Goal: Answer question/provide support

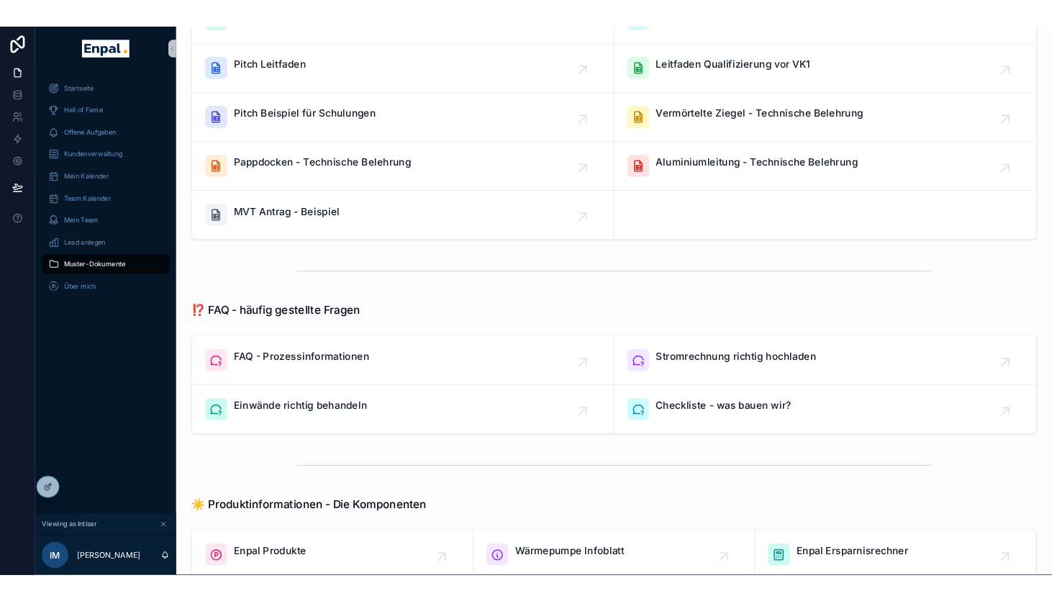
scroll to position [252, 0]
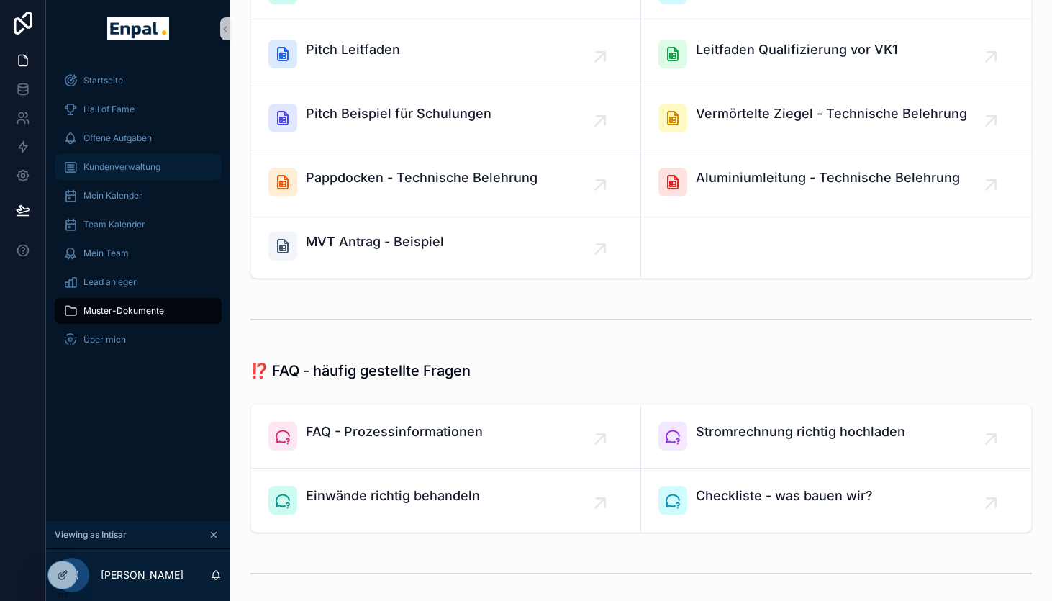
click at [123, 169] on span "Kundenverwaltung" at bounding box center [121, 167] width 77 height 12
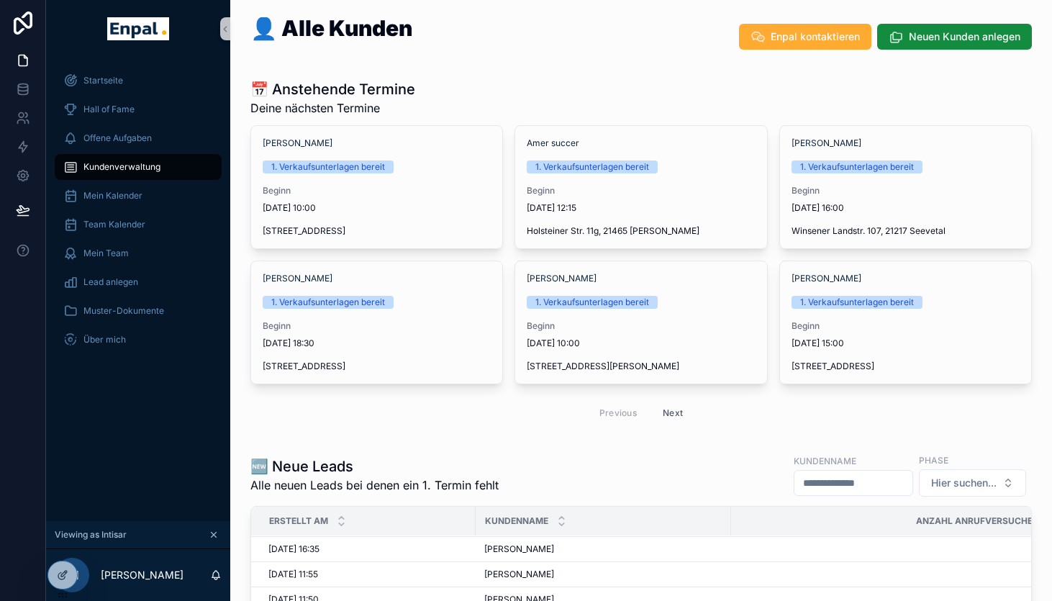
click at [681, 412] on button "Next" at bounding box center [673, 413] width 40 height 22
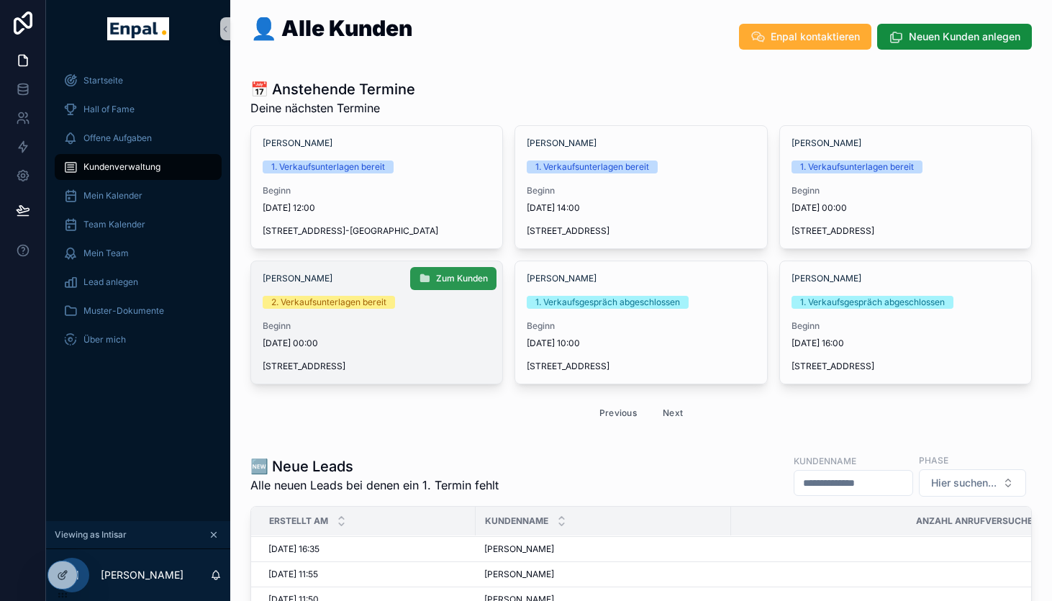
click at [458, 279] on span "Zum Kunden" at bounding box center [462, 279] width 52 height 12
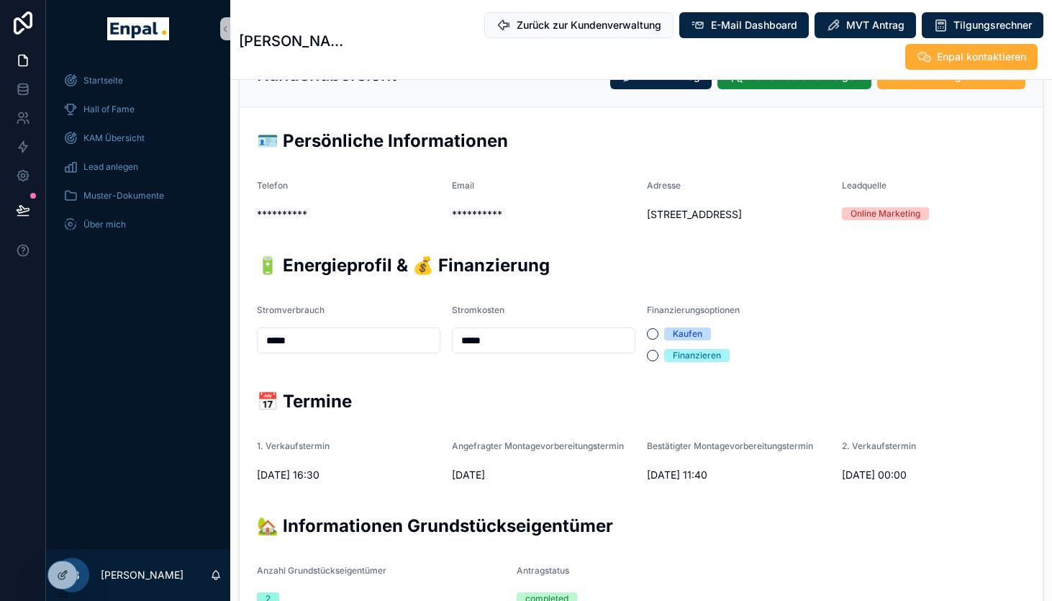
scroll to position [316, 0]
click at [58, 549] on icon at bounding box center [63, 544] width 12 height 12
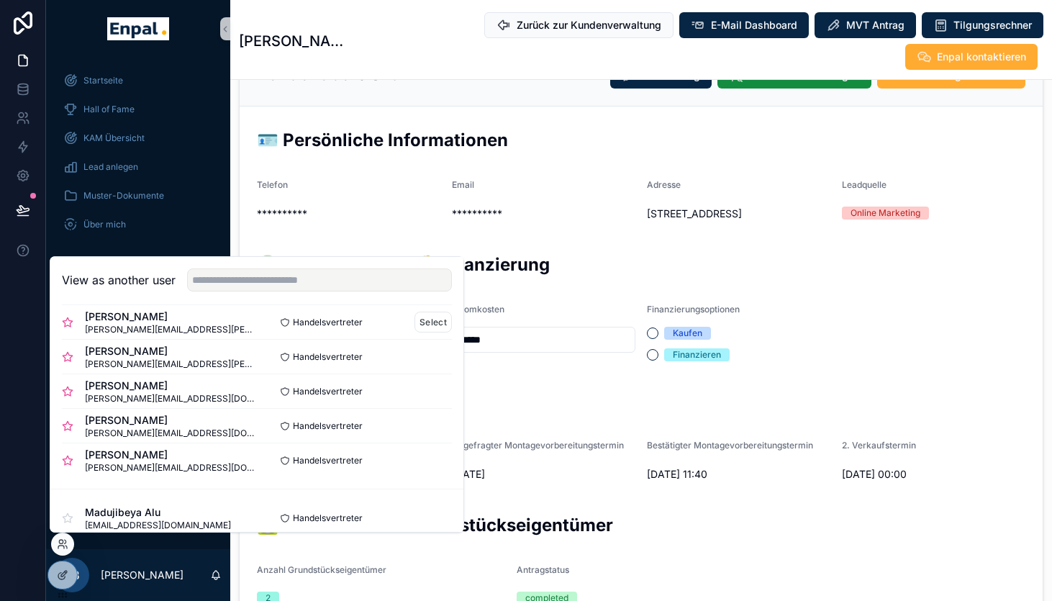
scroll to position [132, 0]
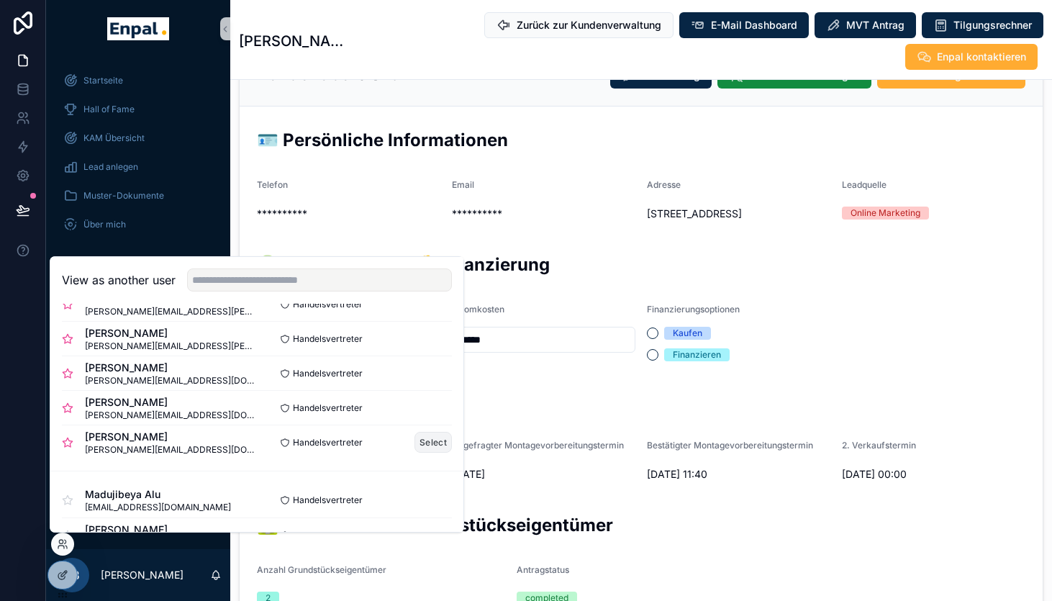
click at [439, 445] on button "Select" at bounding box center [433, 442] width 37 height 21
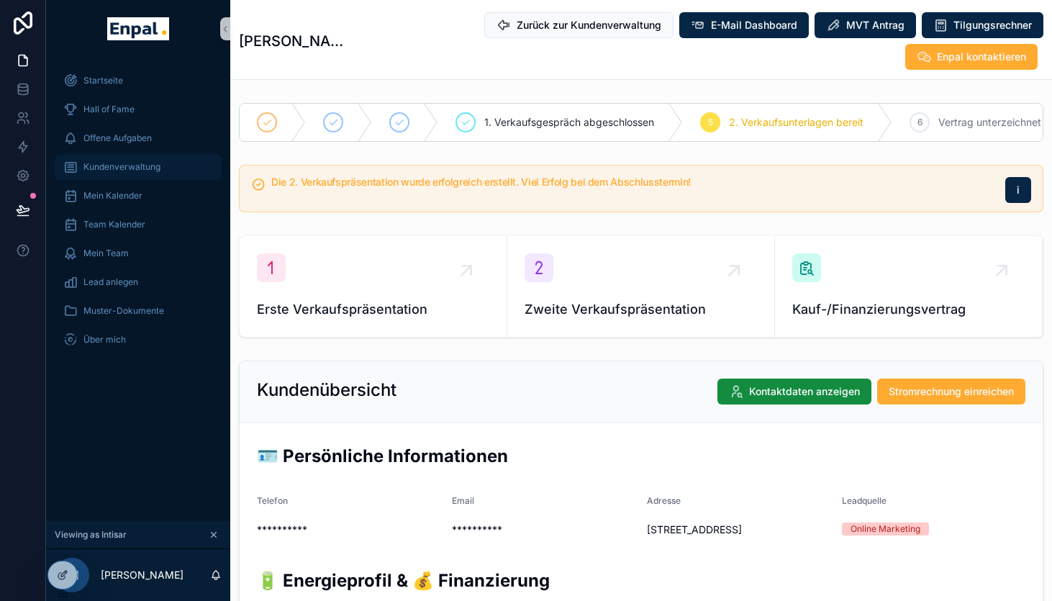
click at [144, 165] on span "Kundenverwaltung" at bounding box center [121, 167] width 77 height 12
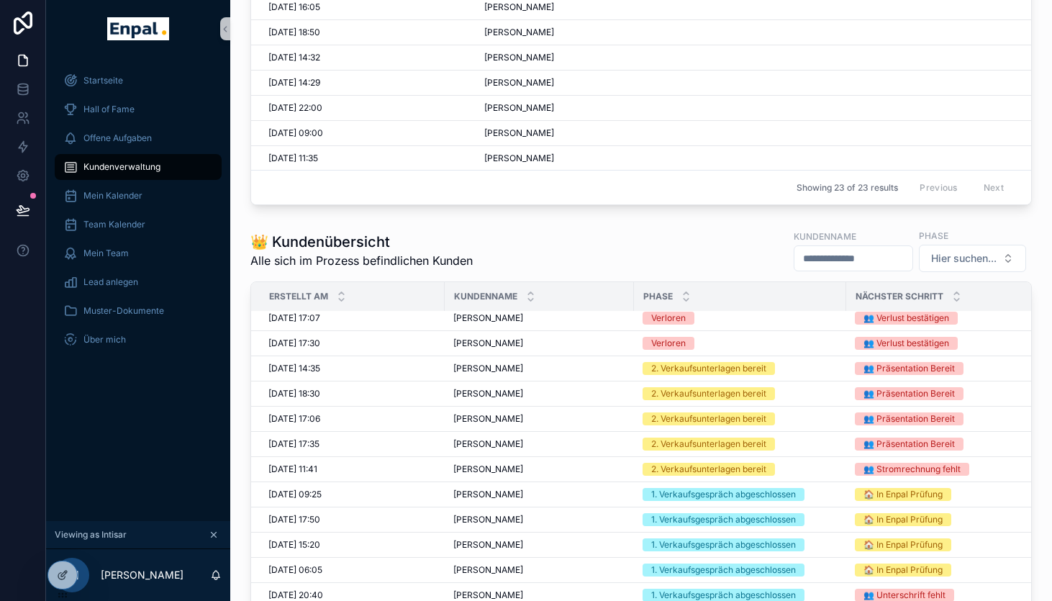
scroll to position [6, 0]
click at [520, 425] on td "[PERSON_NAME] [PERSON_NAME]" at bounding box center [539, 418] width 189 height 25
click at [700, 415] on div "2. Verkaufsunterlagen bereit" at bounding box center [708, 418] width 115 height 13
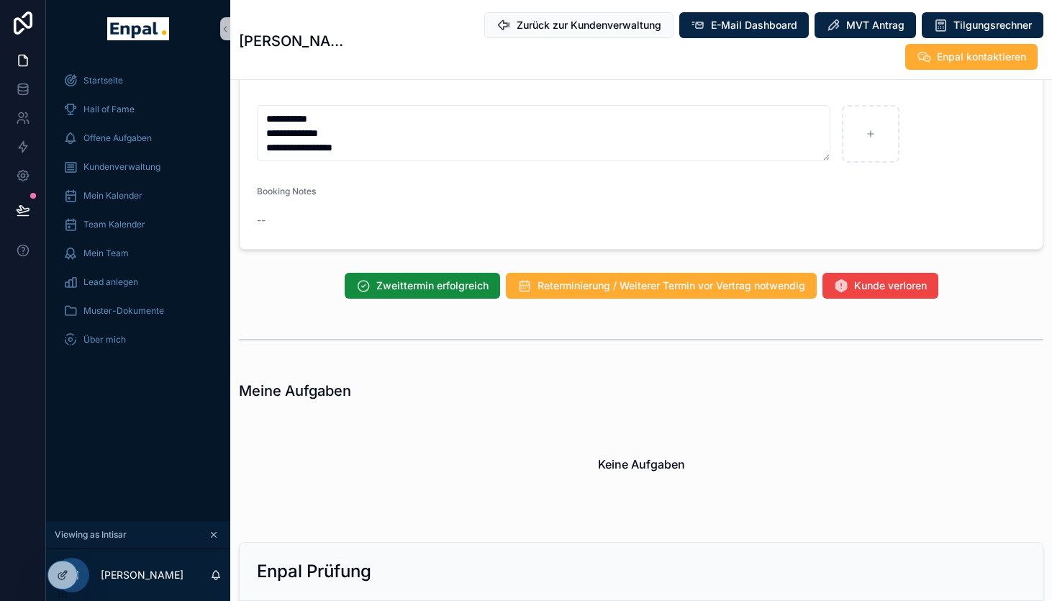
scroll to position [1018, 0]
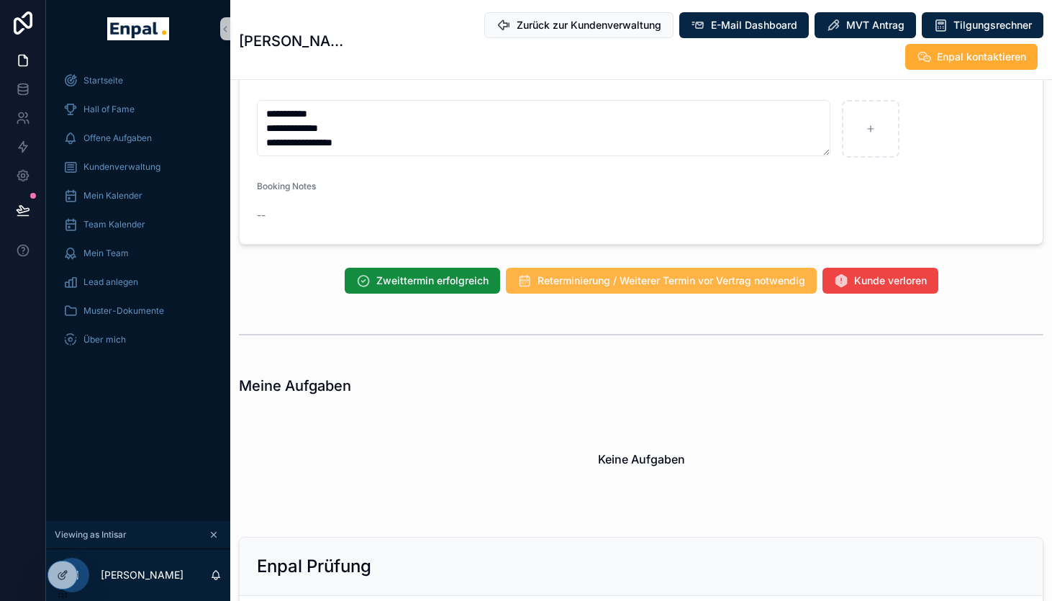
click at [587, 273] on span "Reterminierung / Weiterer Termin vor Vertrag notwendig" at bounding box center [672, 280] width 268 height 14
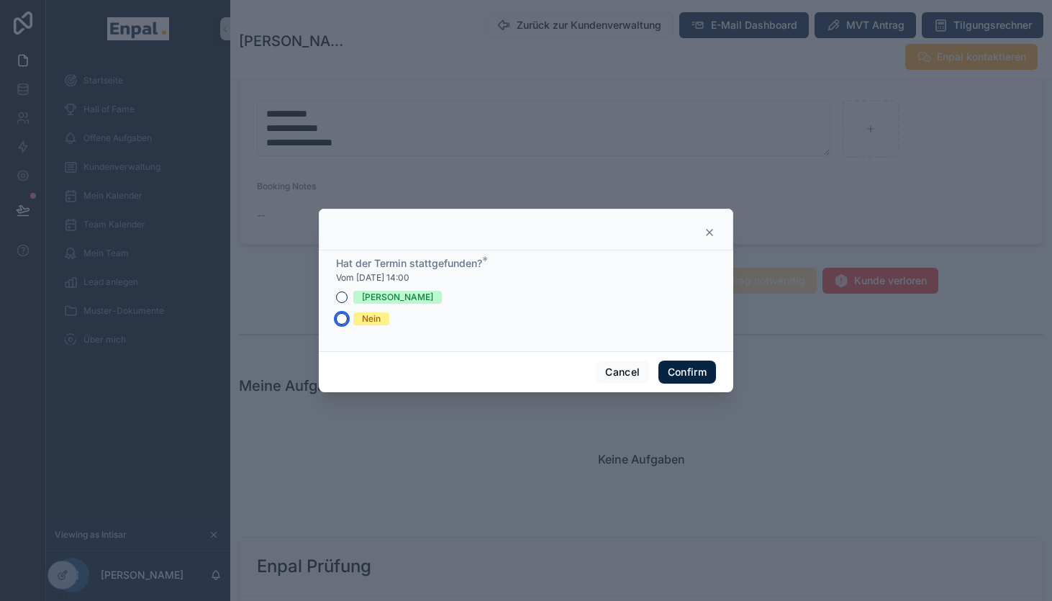
click at [344, 317] on button "Nein" at bounding box center [342, 319] width 12 height 12
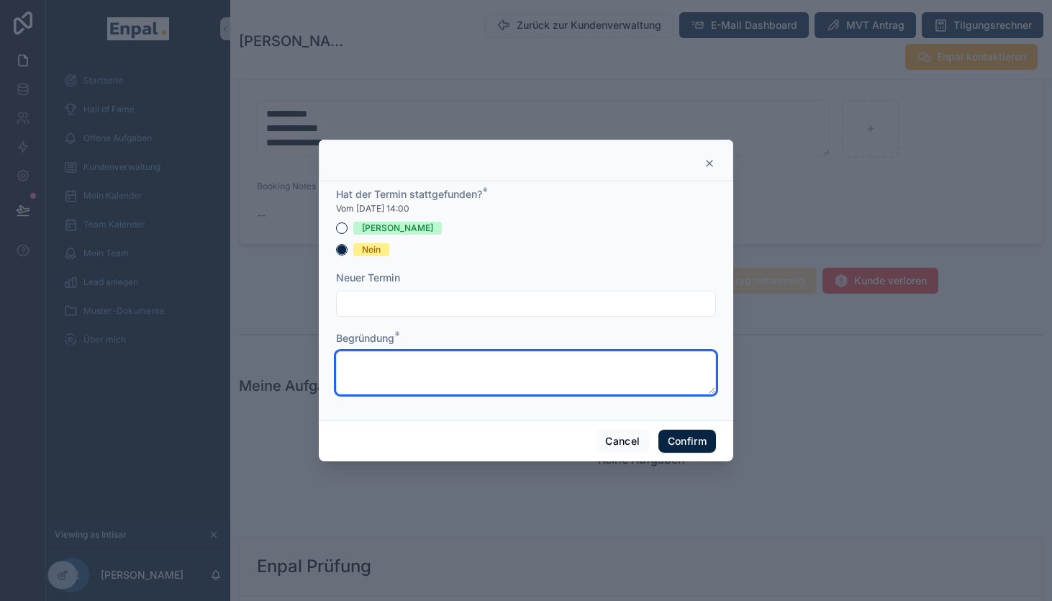
click at [381, 363] on textarea at bounding box center [526, 372] width 380 height 43
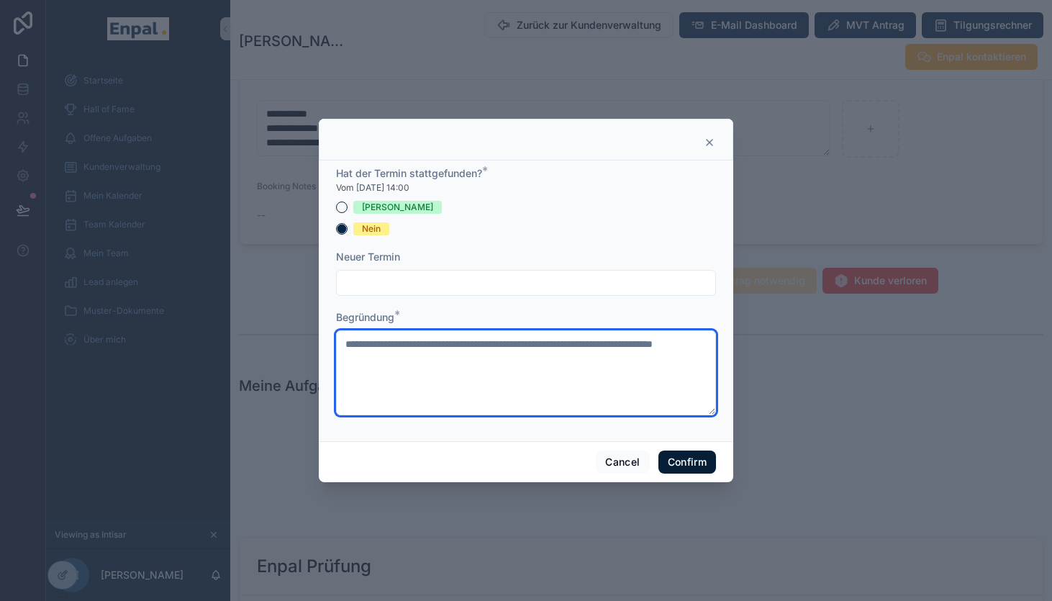
type textarea "**********"
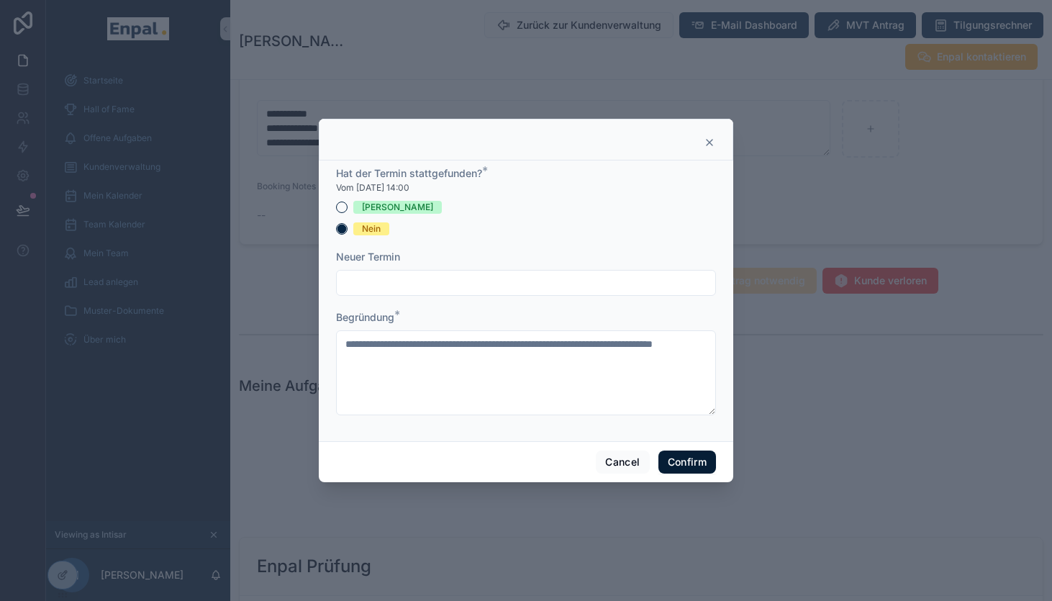
click at [696, 473] on button "Confirm" at bounding box center [688, 462] width 58 height 23
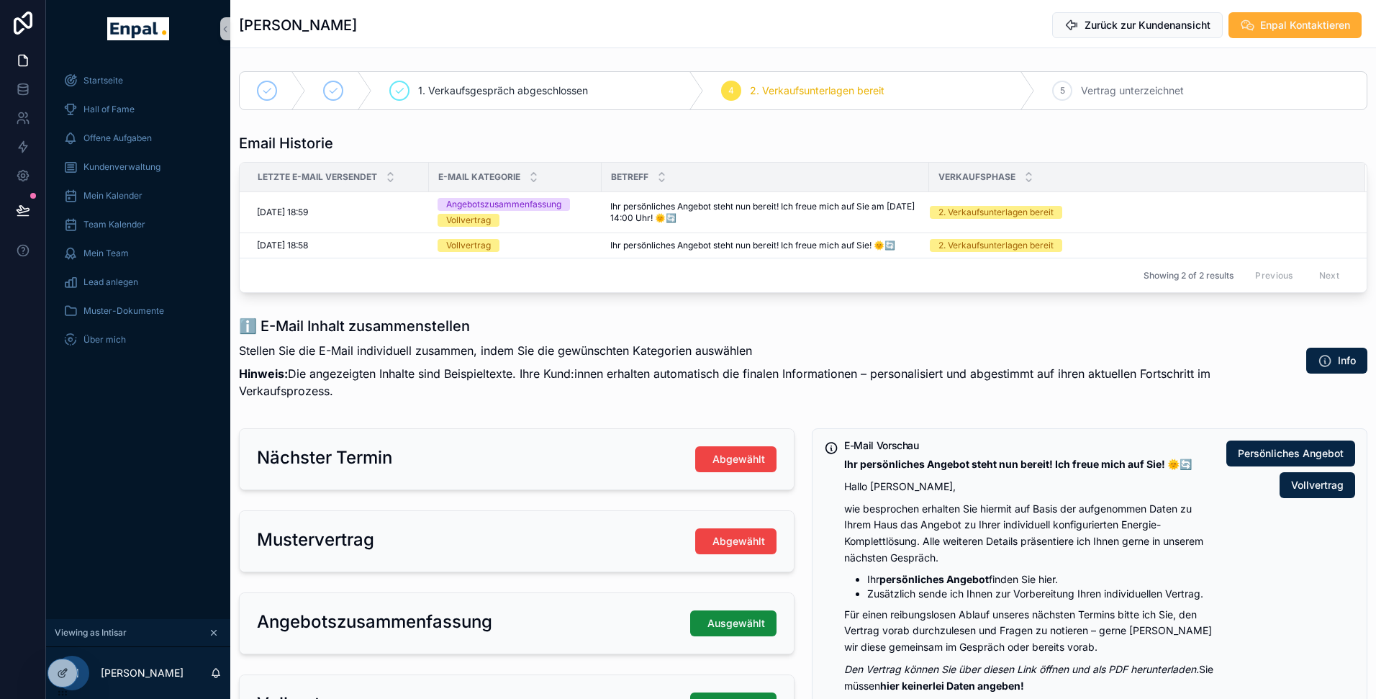
click at [651, 404] on div "Stellen Sie die E-Mail individuell zusammen, indem Sie die gewünschten Kategori…" at bounding box center [749, 370] width 1021 height 69
